Goal: Information Seeking & Learning: Learn about a topic

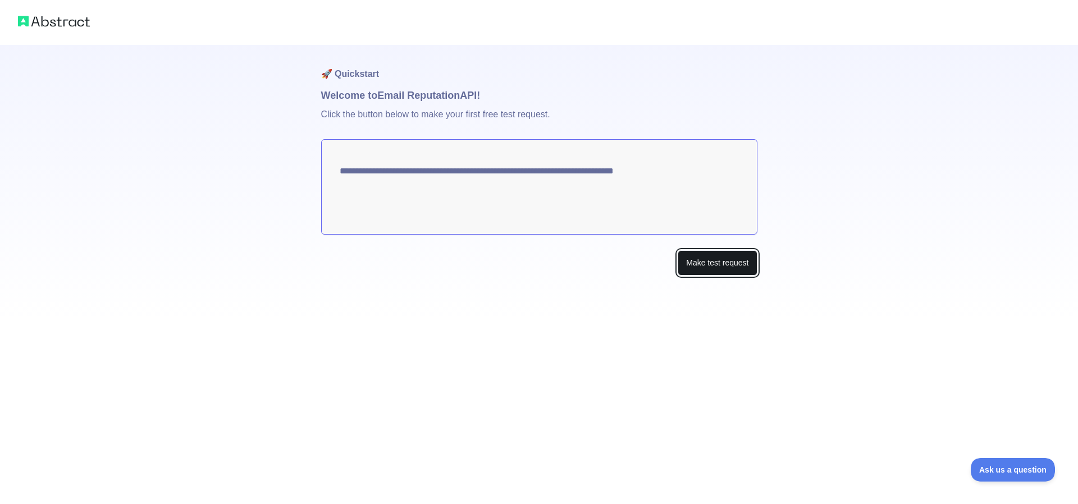
click at [678, 276] on button "Make test request" at bounding box center [717, 262] width 79 height 25
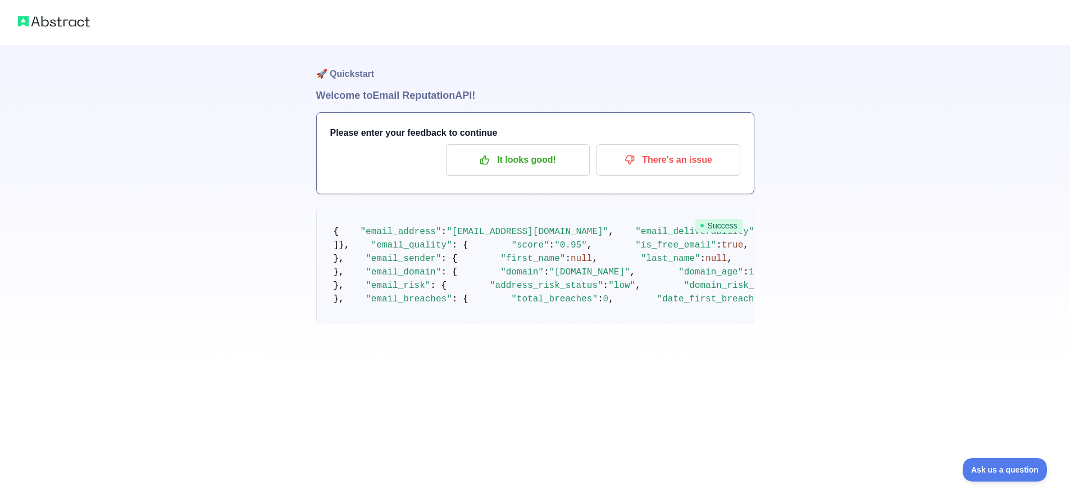
scroll to position [270, 0]
drag, startPoint x: 382, startPoint y: 228, endPoint x: 477, endPoint y: 358, distance: 161.2
click at [468, 323] on pre "{ "email_address" : "[EMAIL_ADDRESS][DOMAIN_NAME]" , "email_deliverability" : {…" at bounding box center [535, 266] width 438 height 116
click at [491, 323] on pre "{ "email_address" : "[EMAIL_ADDRESS][DOMAIN_NAME]" , "email_deliverability" : {…" at bounding box center [535, 266] width 438 height 116
drag, startPoint x: 417, startPoint y: 342, endPoint x: 353, endPoint y: 236, distance: 123.9
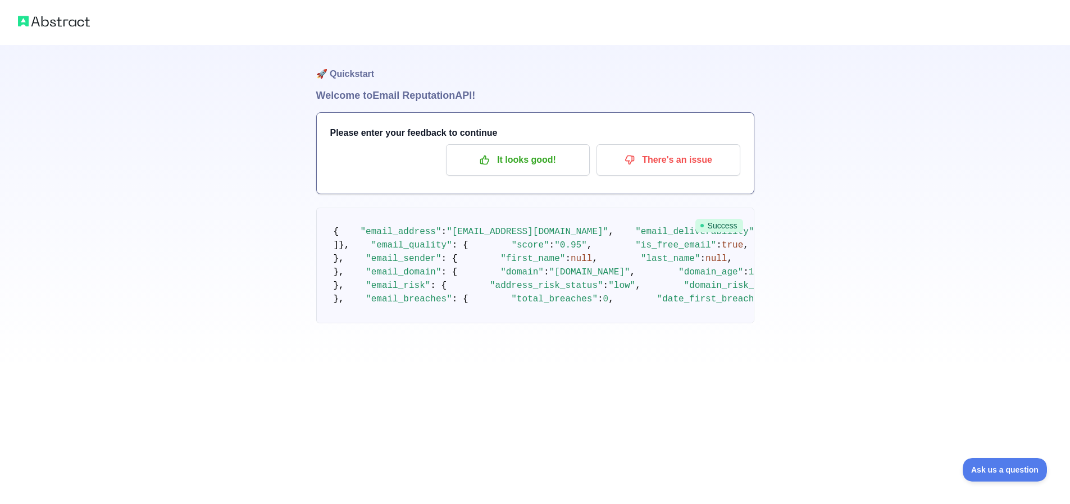
click at [353, 236] on pre "{ "email_address" : "[EMAIL_ADDRESS][DOMAIN_NAME]" , "email_deliverability" : {…" at bounding box center [535, 266] width 438 height 116
click at [499, 220] on pre "{ "email_address" : "[EMAIL_ADDRESS][DOMAIN_NAME]" , "email_deliverability" : {…" at bounding box center [535, 266] width 438 height 116
drag, startPoint x: 539, startPoint y: 212, endPoint x: 357, endPoint y: 184, distance: 184.1
click at [357, 208] on pre "{ "email_address" : "[EMAIL_ADDRESS][DOMAIN_NAME]" , "email_deliverability" : {…" at bounding box center [535, 266] width 438 height 116
click at [596, 219] on pre "{ "email_address" : "[EMAIL_ADDRESS][DOMAIN_NAME]" , "email_deliverability" : {…" at bounding box center [535, 266] width 438 height 116
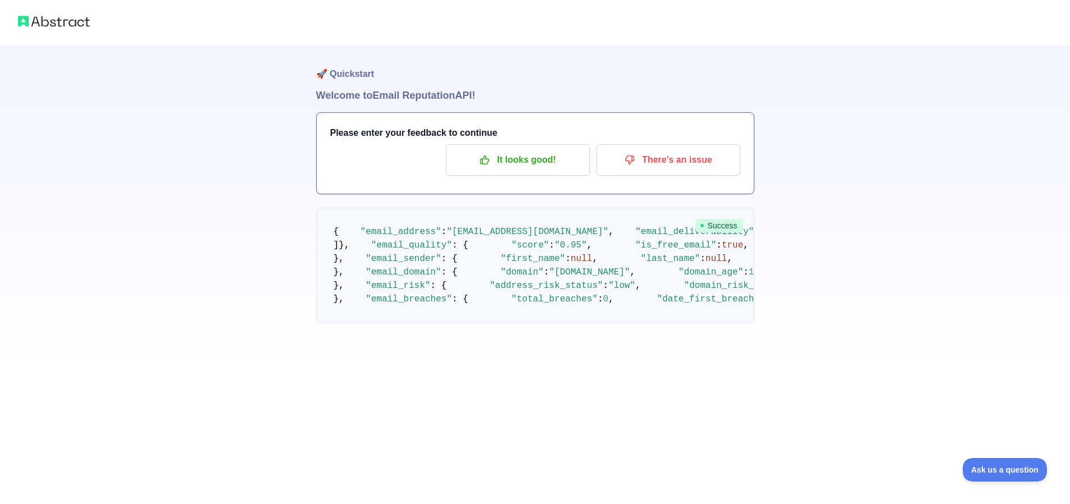
scroll to position [472, 0]
drag, startPoint x: 387, startPoint y: 241, endPoint x: 452, endPoint y: 358, distance: 133.0
click at [519, 323] on pre "{ "email_address" : "[EMAIL_ADDRESS][DOMAIN_NAME]" , "email_deliverability" : {…" at bounding box center [535, 266] width 438 height 116
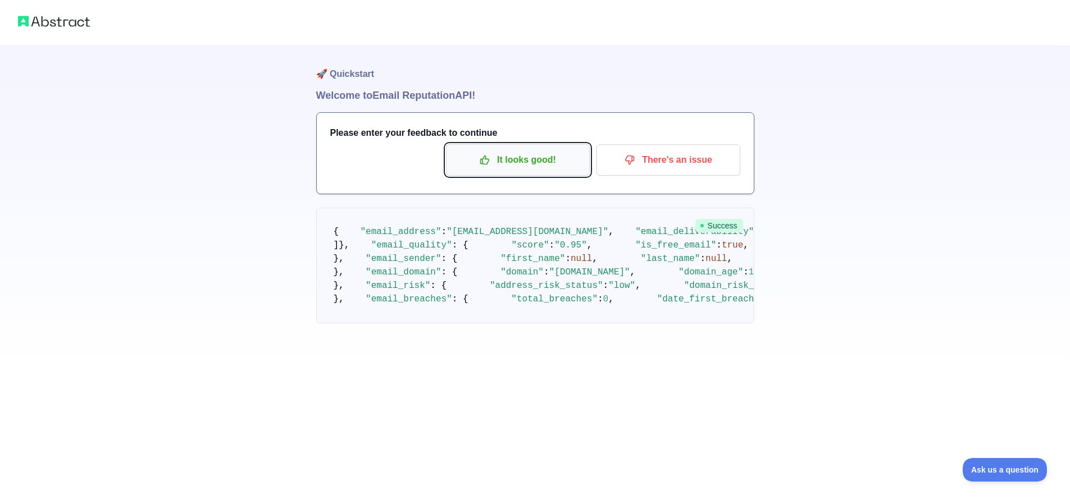
click at [481, 165] on icon "button" at bounding box center [485, 160] width 8 height 8
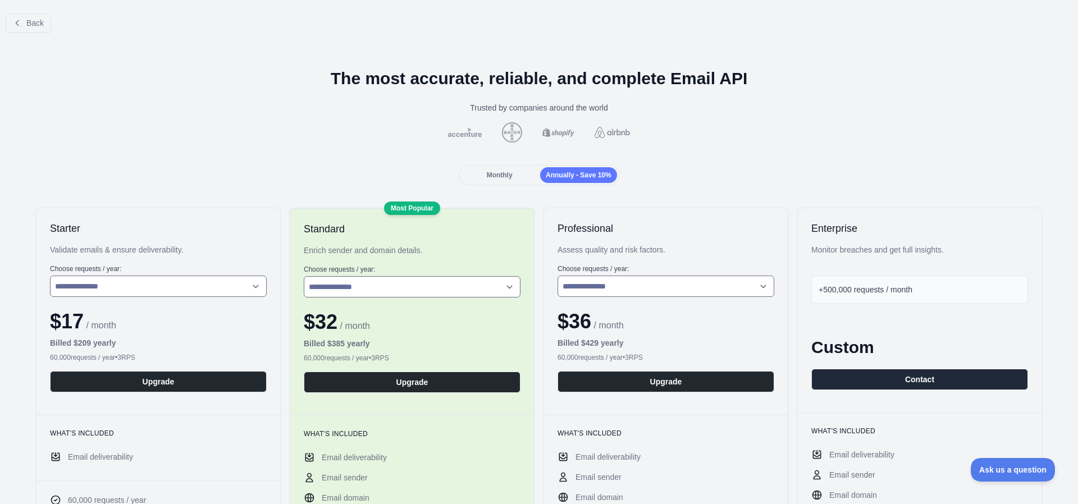
click at [17, 42] on div "Back" at bounding box center [539, 22] width 1078 height 37
click at [26, 33] on button "Back" at bounding box center [28, 22] width 45 height 19
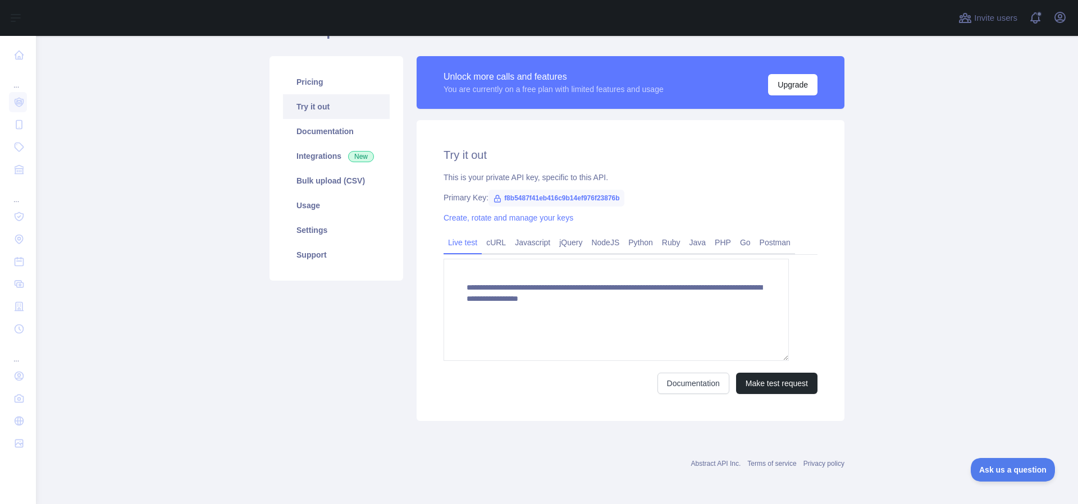
scroll to position [270, 0]
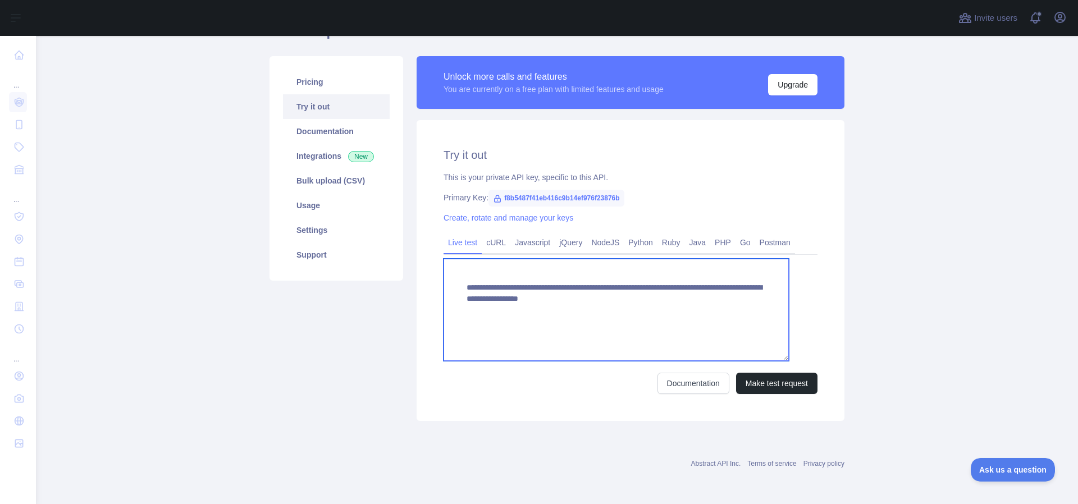
click at [580, 334] on textarea "**********" at bounding box center [616, 310] width 345 height 102
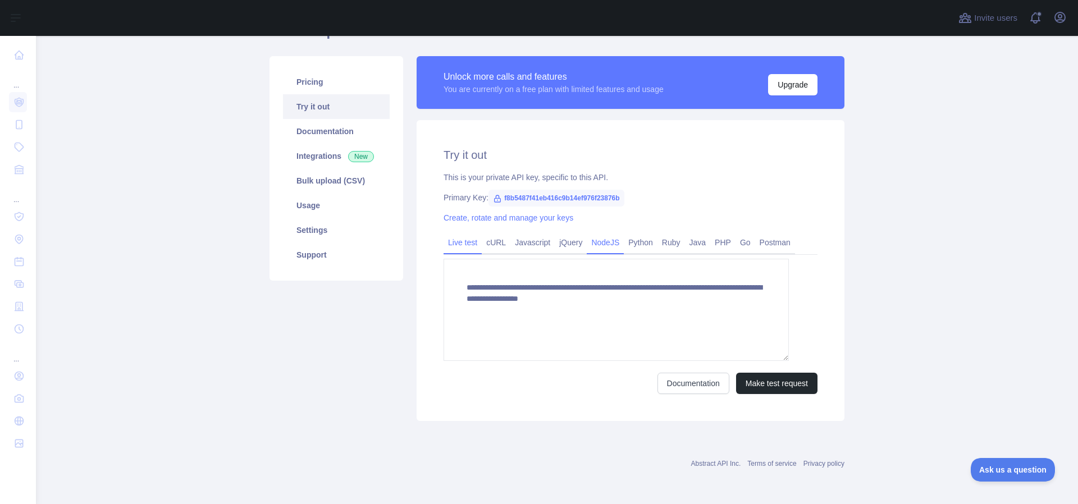
click at [624, 244] on link "NodeJS" at bounding box center [605, 243] width 37 height 18
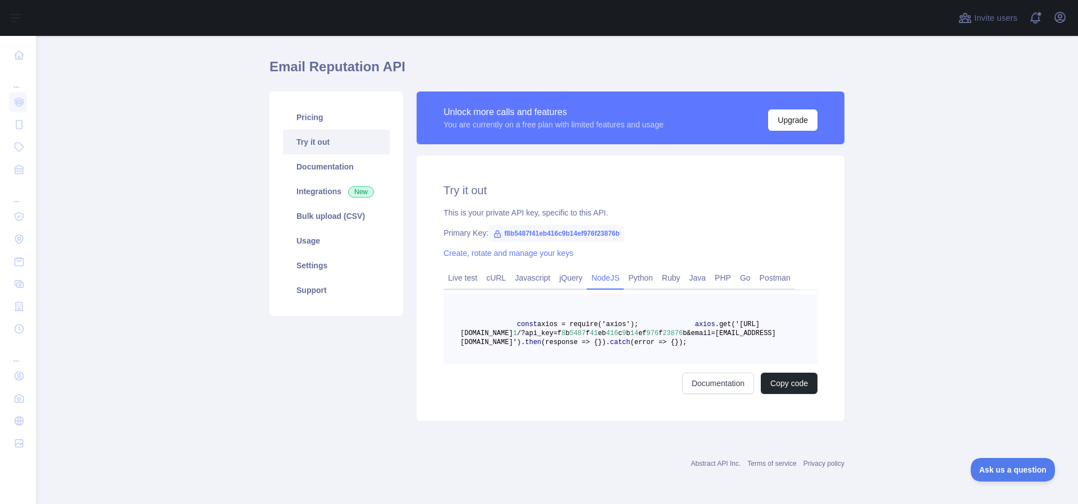
drag, startPoint x: 613, startPoint y: 407, endPoint x: 731, endPoint y: 399, distance: 117.6
click at [731, 364] on pre "const axios = require('axios'); axios .get('[URL][DOMAIN_NAME] 1 /?api_key=f 8 …" at bounding box center [631, 329] width 374 height 70
click at [740, 335] on span "b&email=[EMAIL_ADDRESS][DOMAIN_NAME]')" at bounding box center [618, 338] width 316 height 17
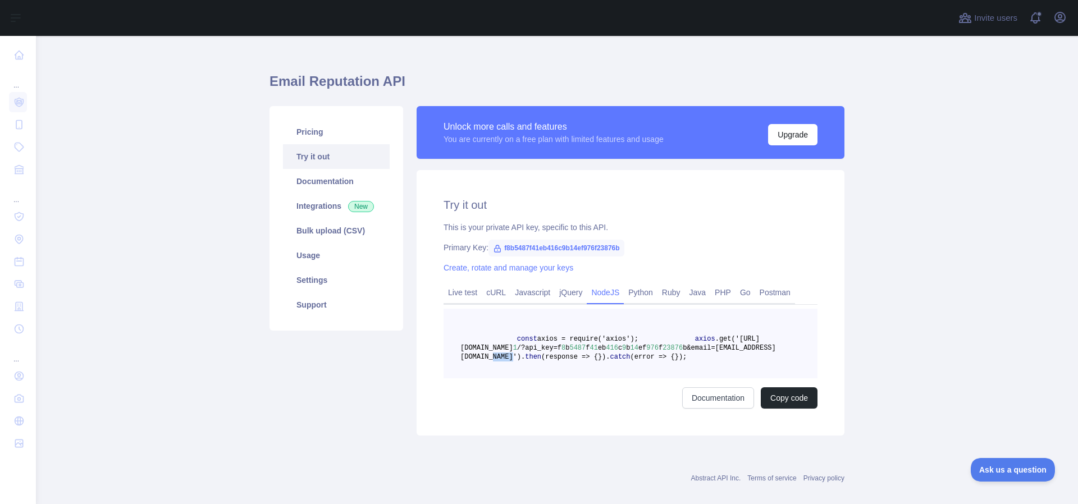
scroll to position [0, 0]
